Goal: Transaction & Acquisition: Purchase product/service

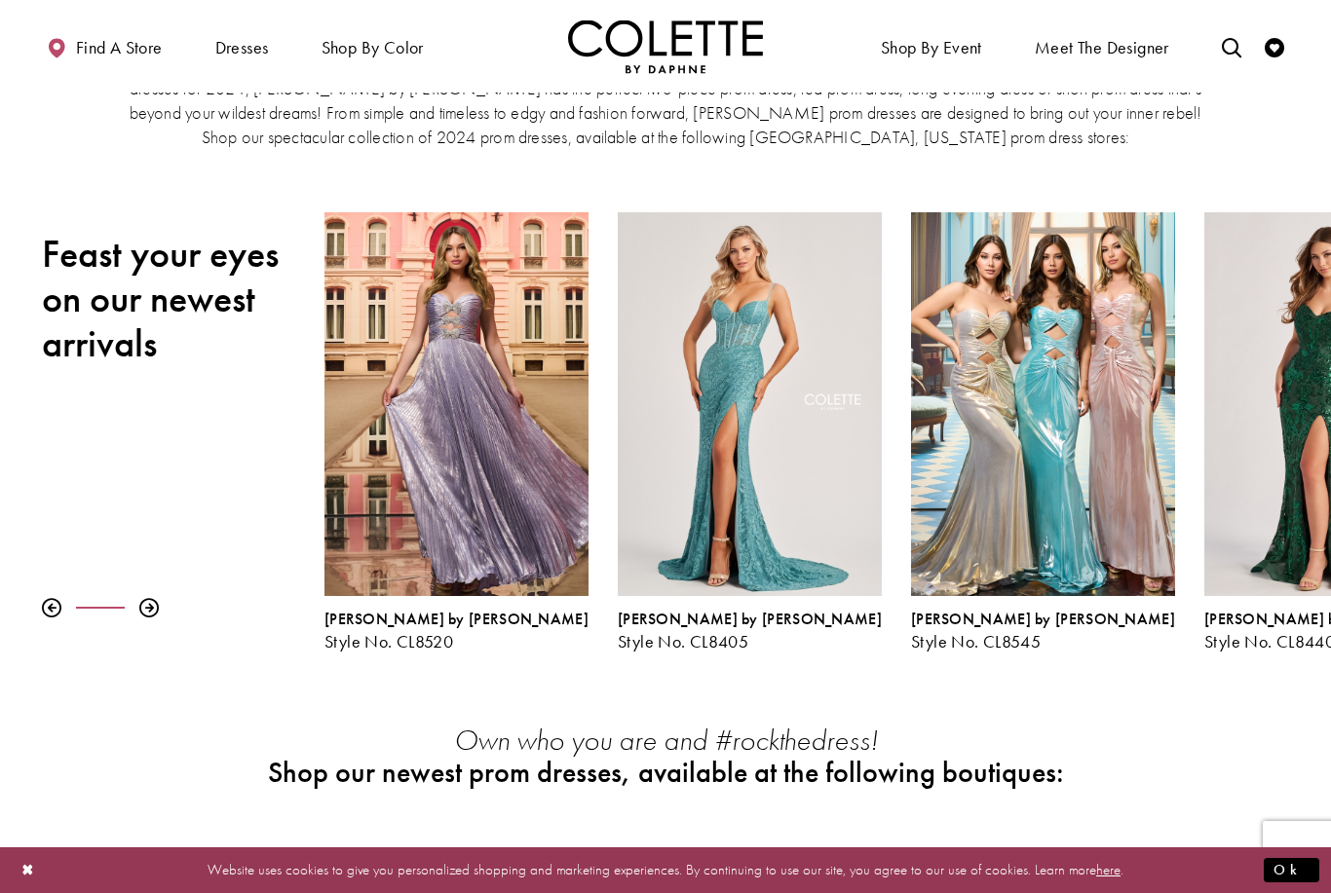
scroll to position [158, 0]
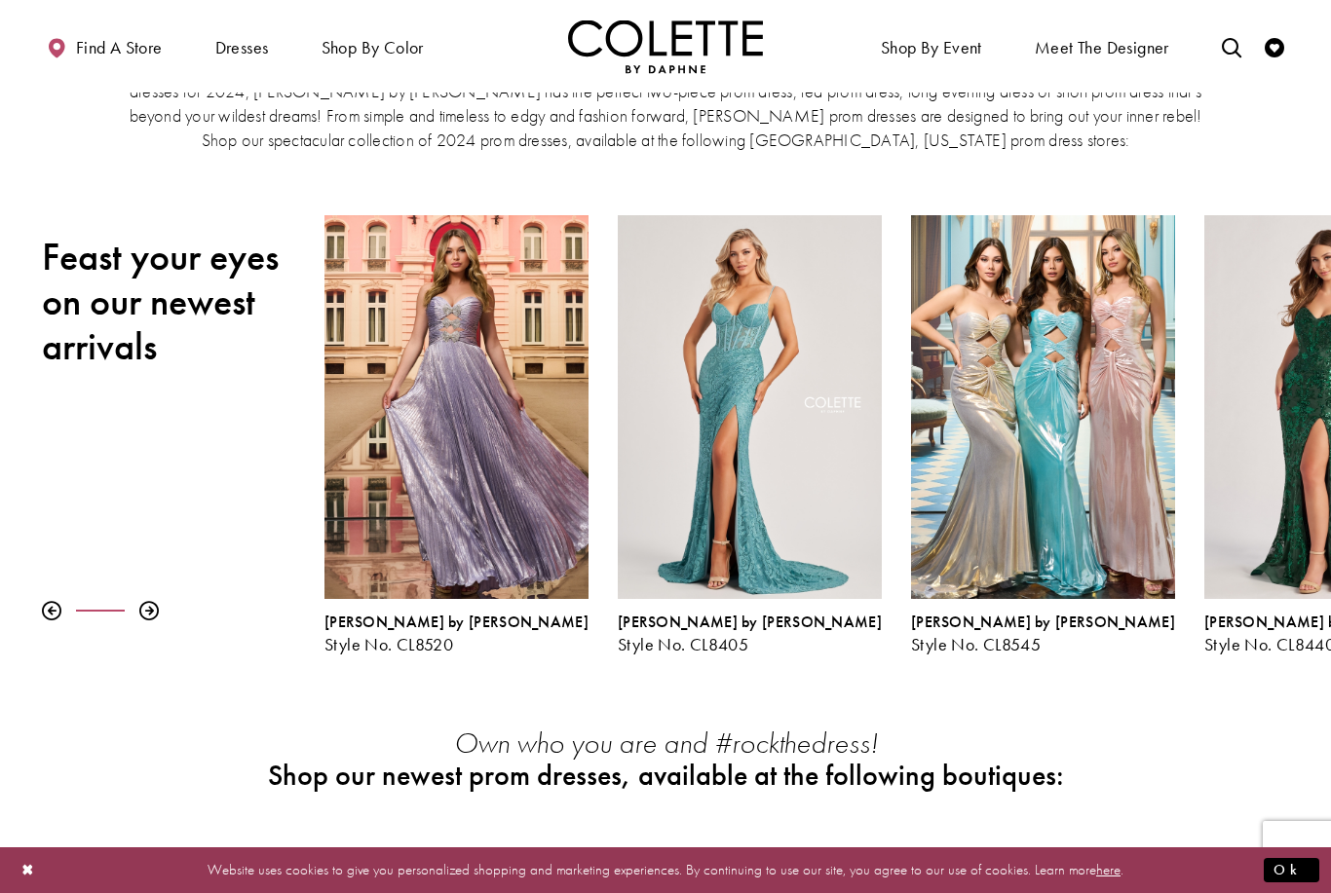
click at [1299, 883] on button "Ok" at bounding box center [1291, 870] width 56 height 24
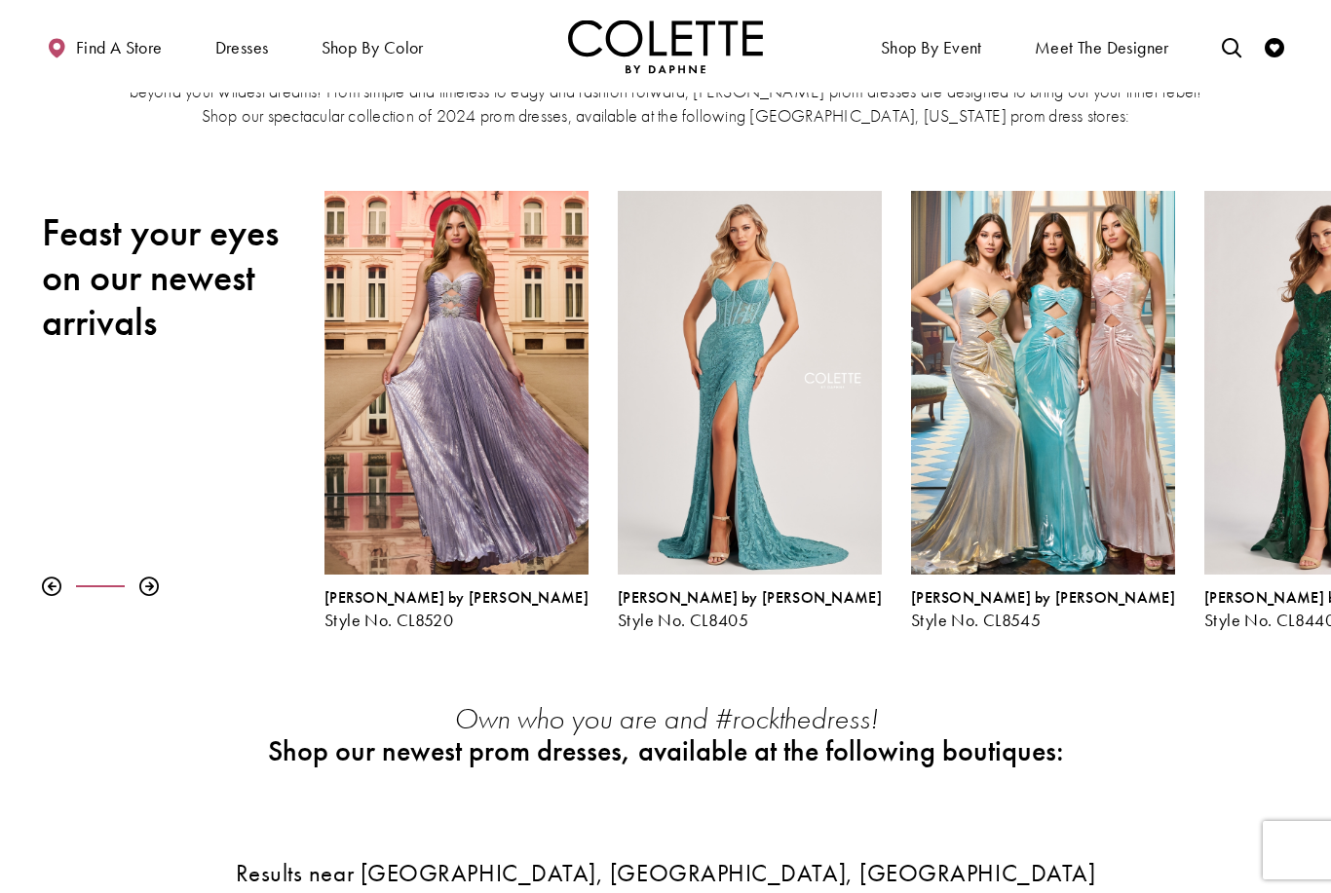
scroll to position [0, 0]
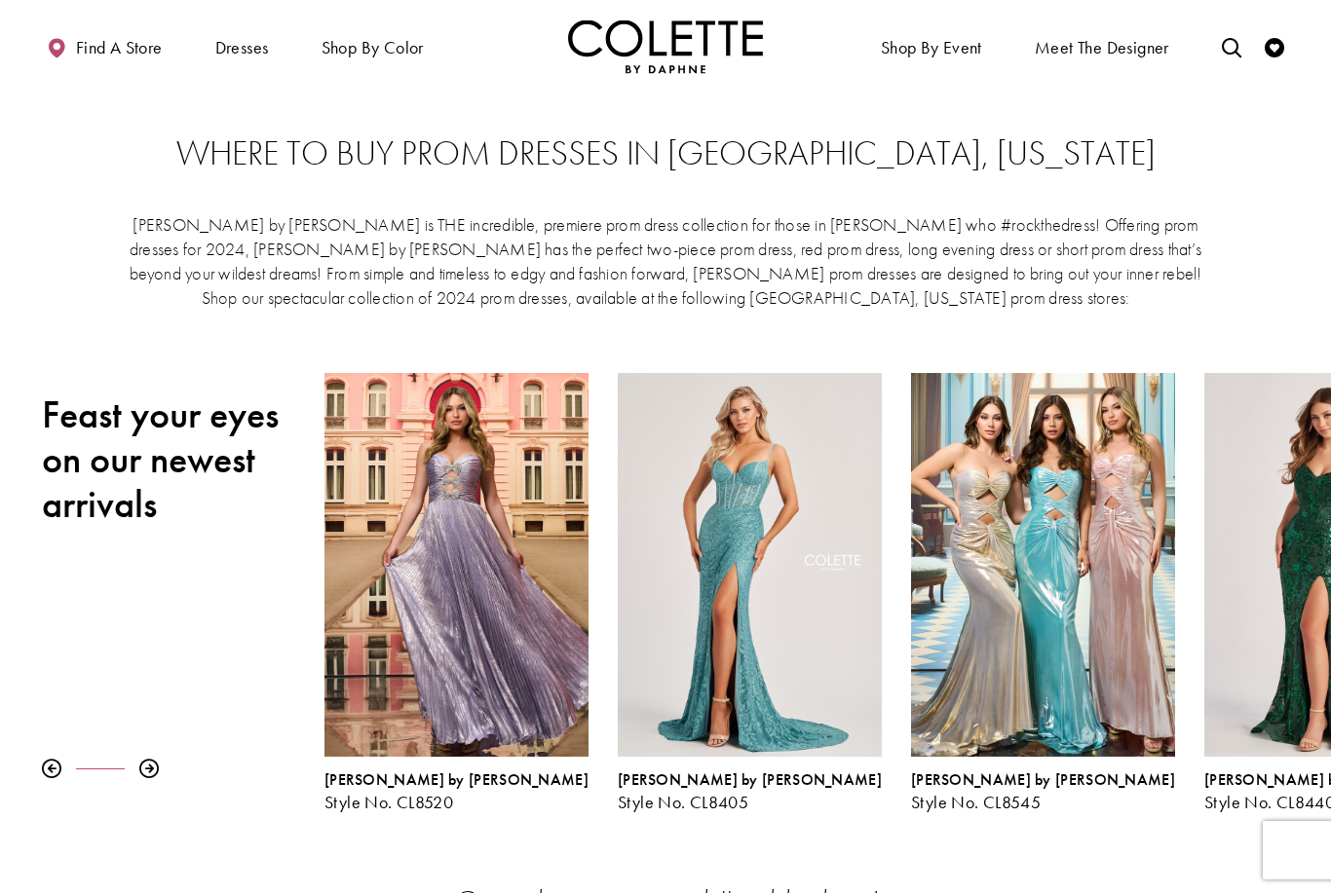
click at [0, 0] on span "ALL DRESSES" at bounding box center [0, 0] width 0 height 0
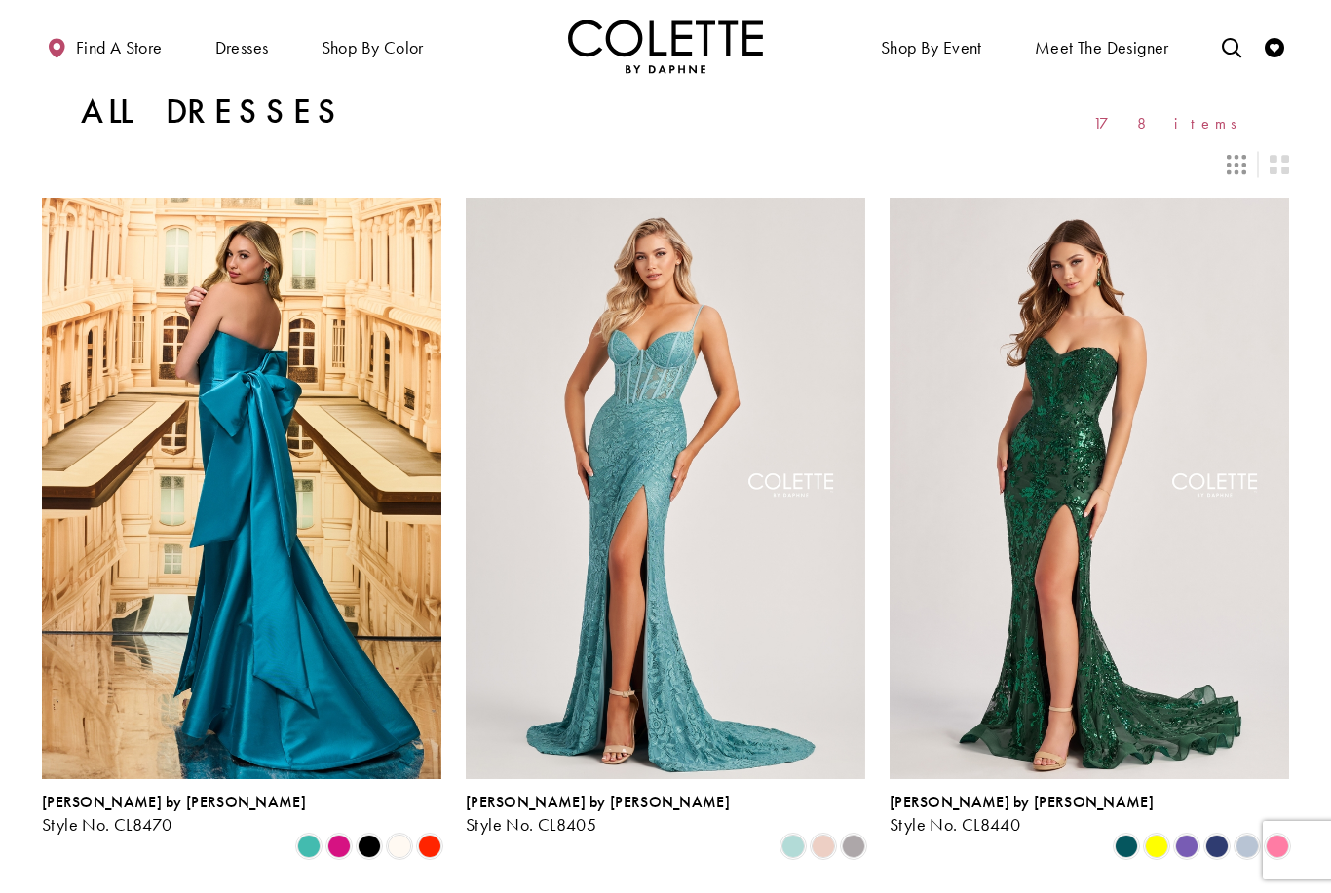
click at [1222, 51] on icon "Toggle search" at bounding box center [1231, 47] width 19 height 19
click at [1134, 39] on input "Search" at bounding box center [1131, 47] width 235 height 29
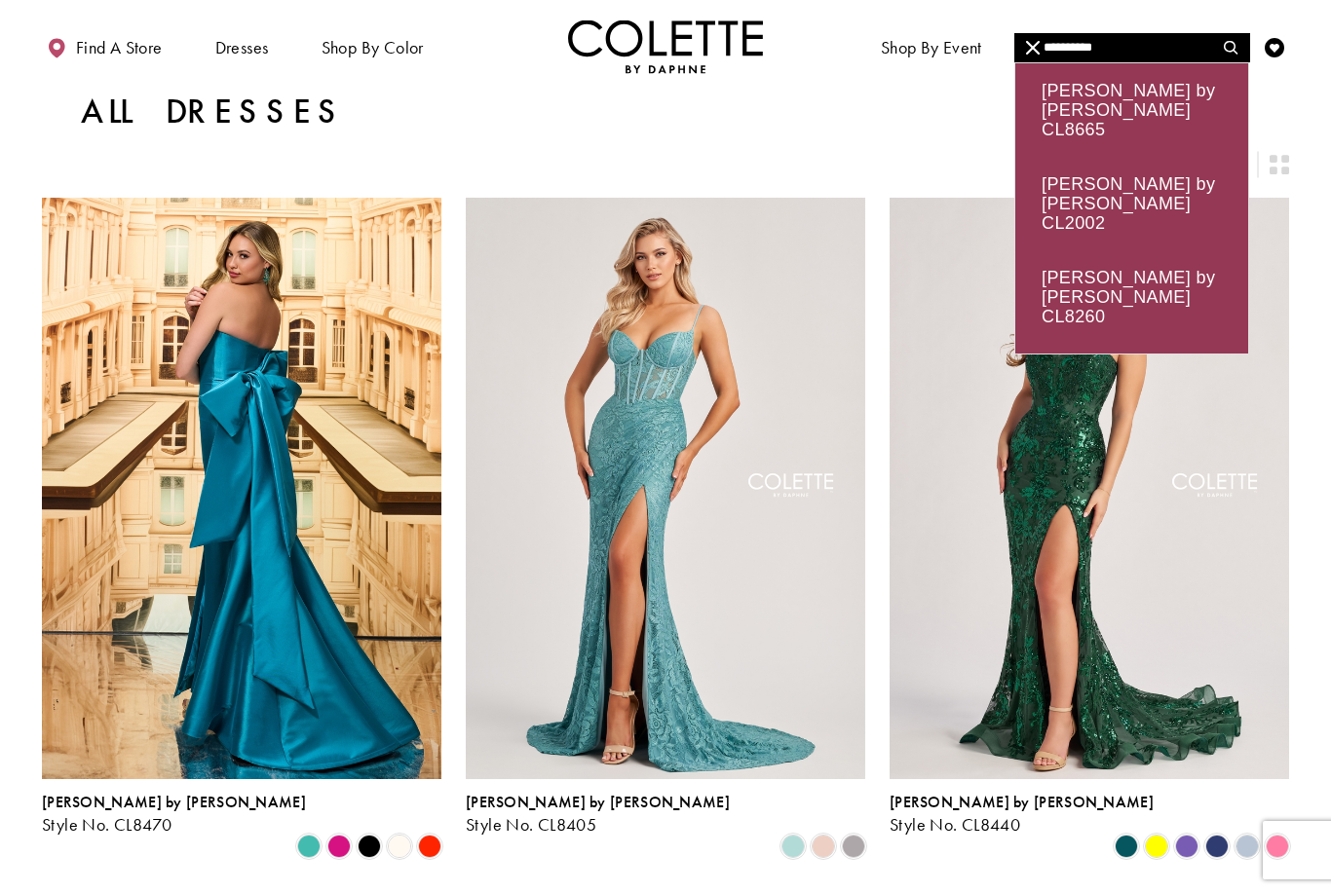
type input "**********"
